Goal: Check status: Check status

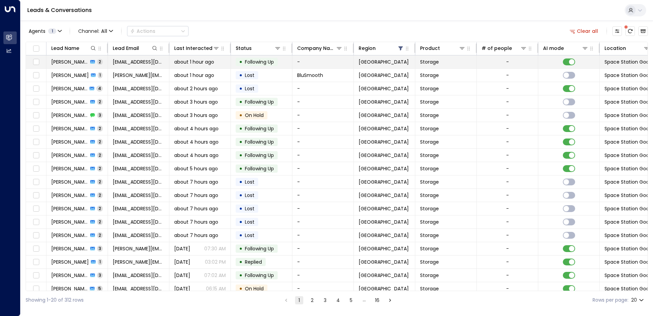
click at [257, 61] on span "Following Up" at bounding box center [259, 61] width 29 height 7
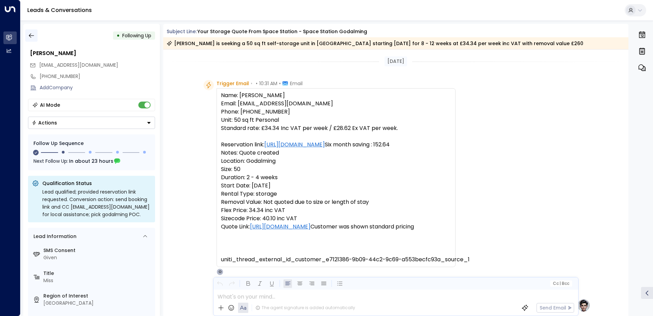
click at [31, 36] on icon "button" at bounding box center [31, 35] width 5 height 4
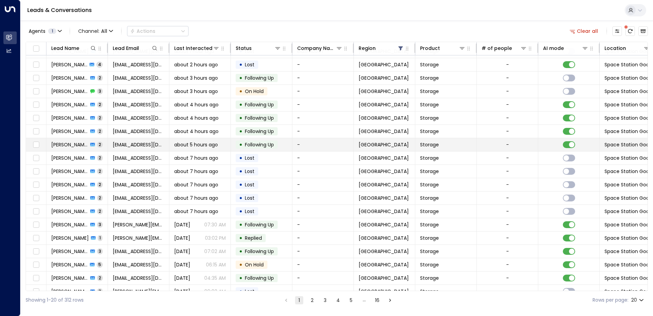
scroll to position [33, 0]
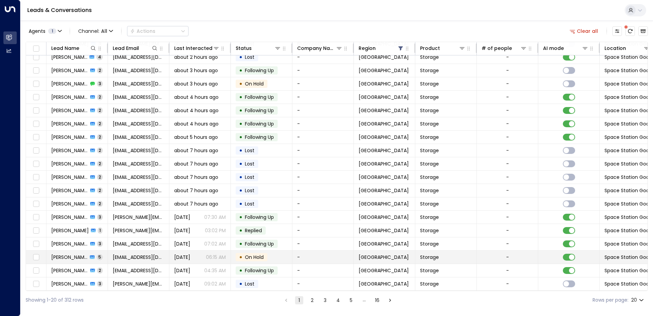
click at [65, 254] on span "[PERSON_NAME]" at bounding box center [69, 256] width 37 height 7
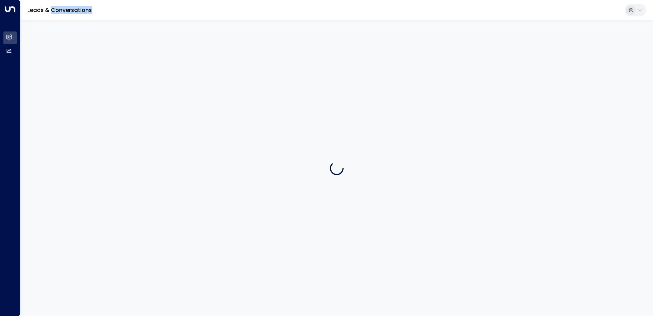
click at [65, 254] on div at bounding box center [336, 167] width 632 height 295
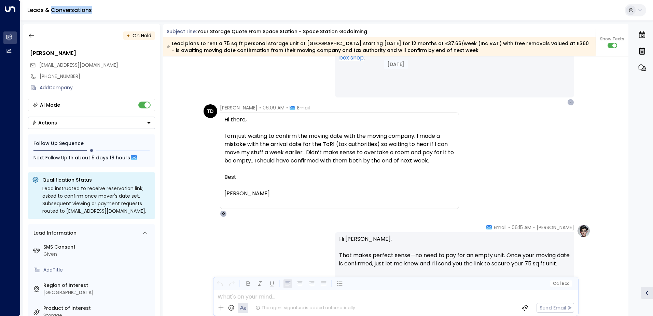
scroll to position [1082, 0]
